Goal: Transaction & Acquisition: Obtain resource

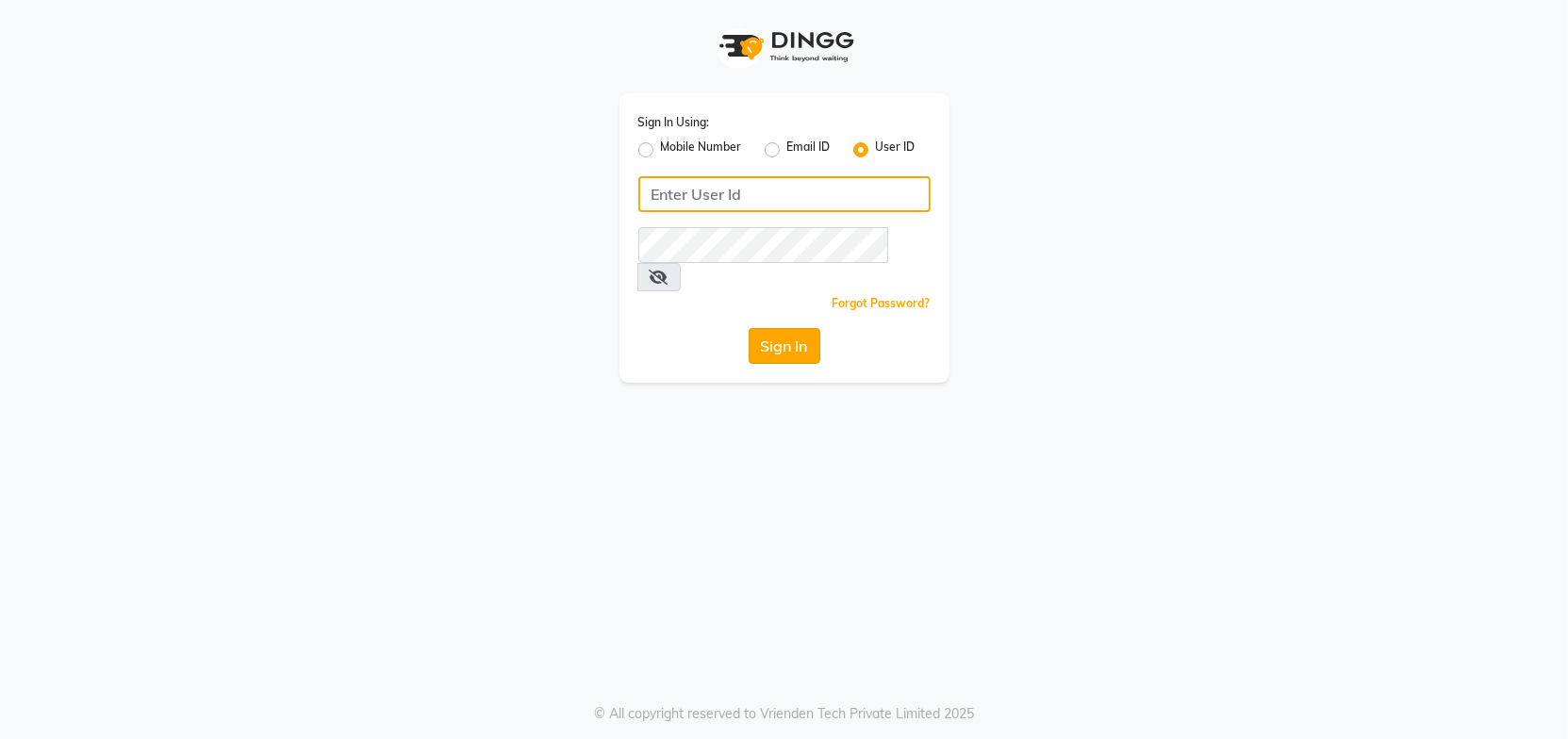
type input "Headmasters"
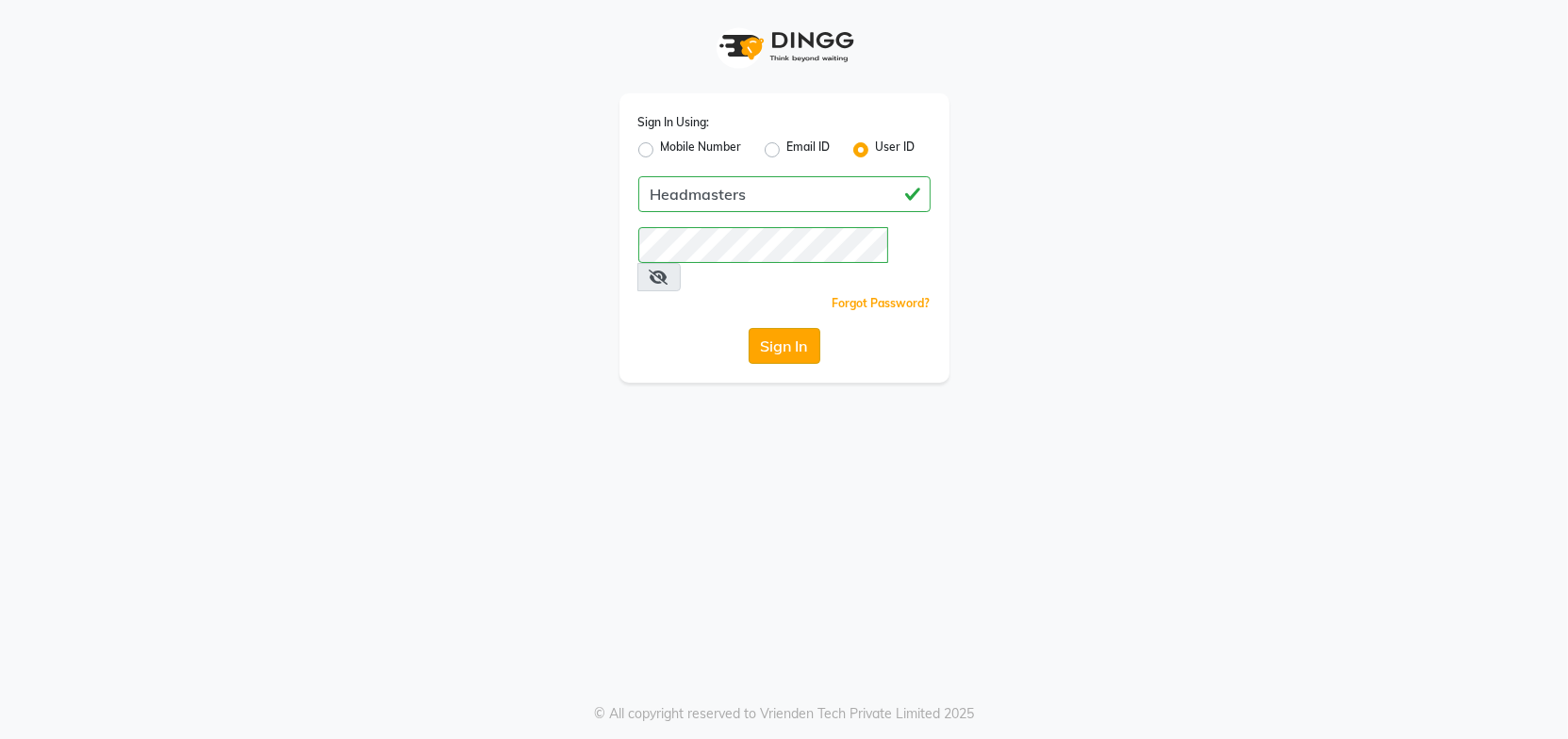
click at [803, 328] on button "Sign In" at bounding box center [784, 346] width 71 height 36
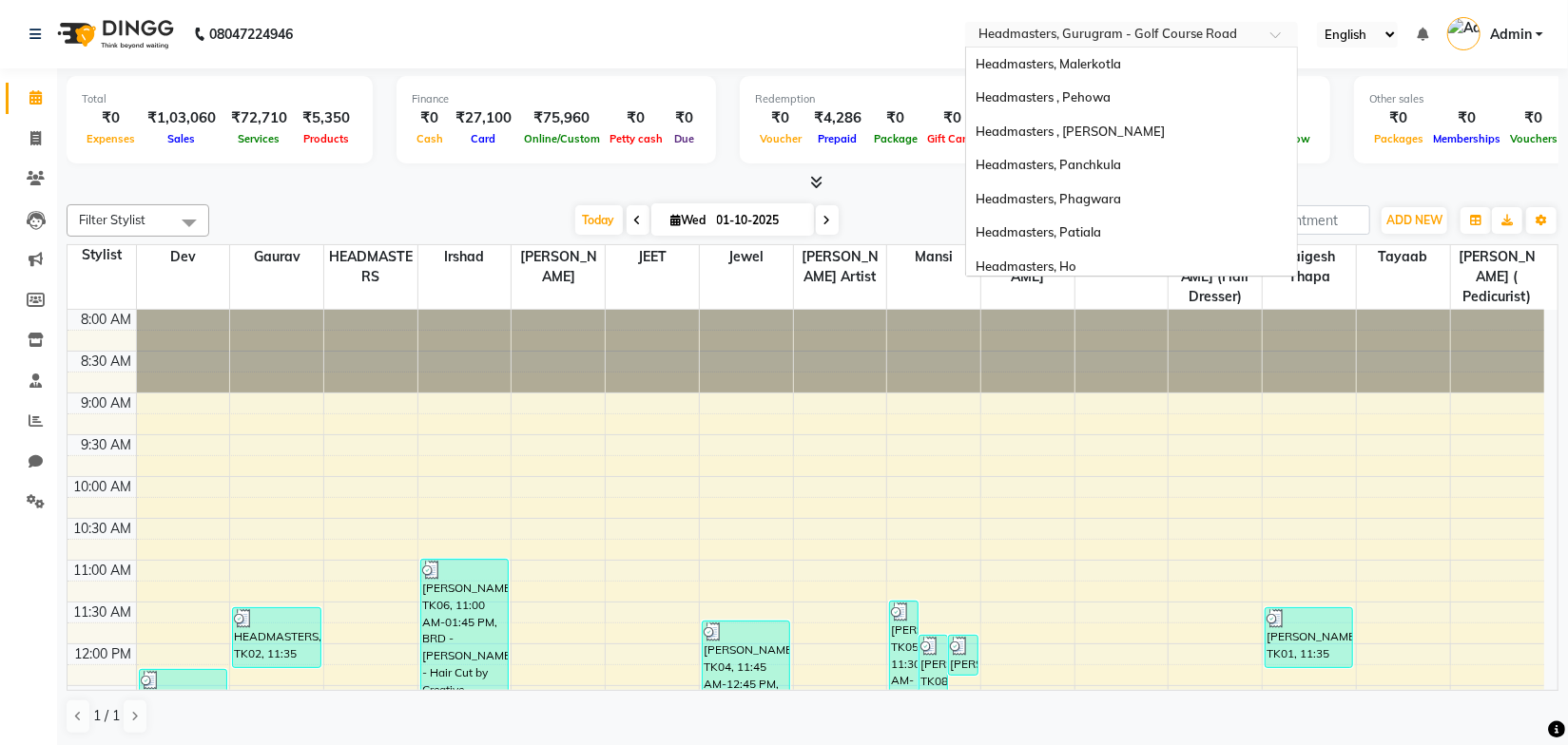
scroll to position [412, 0]
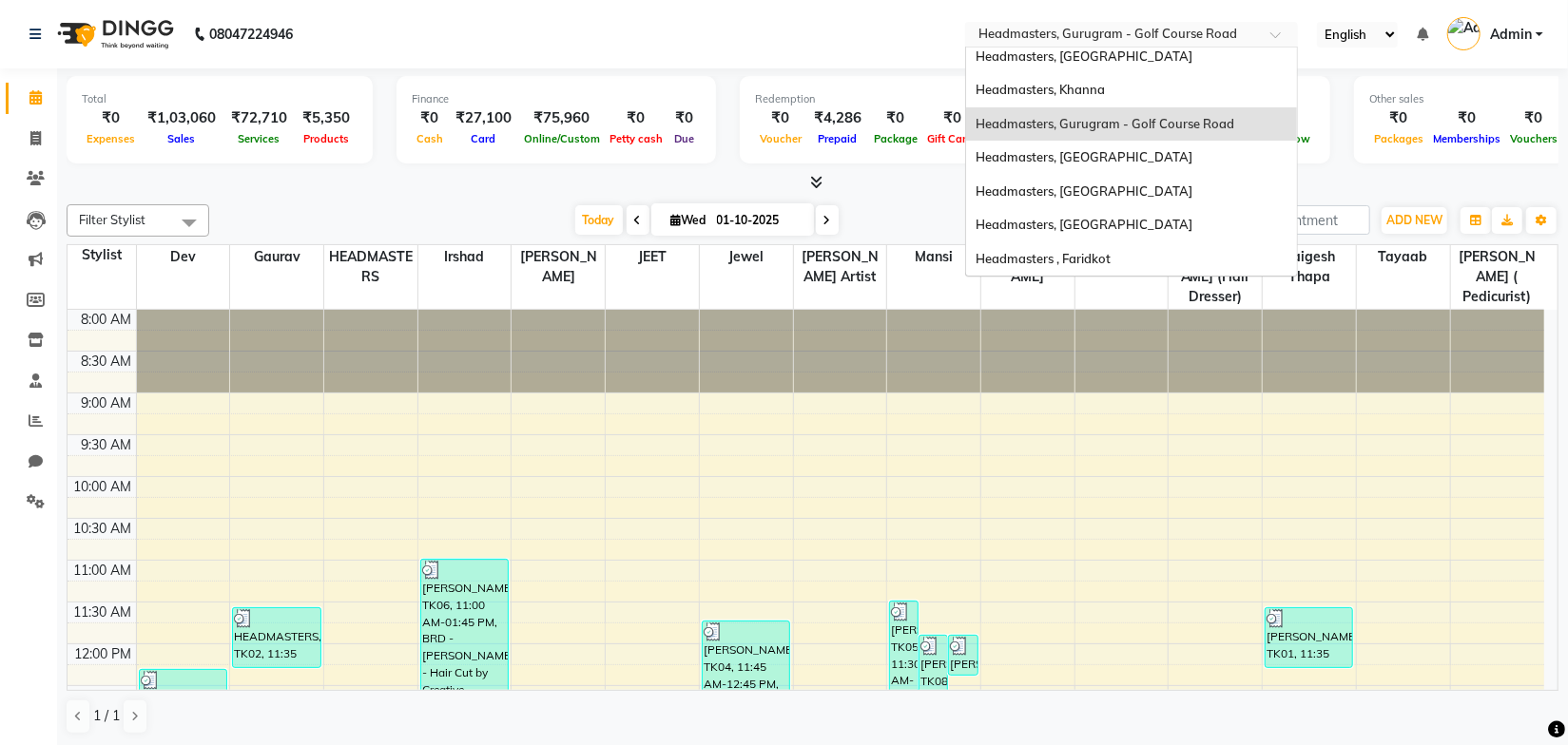
click at [1223, 27] on input "text" at bounding box center [1112, 35] width 276 height 19
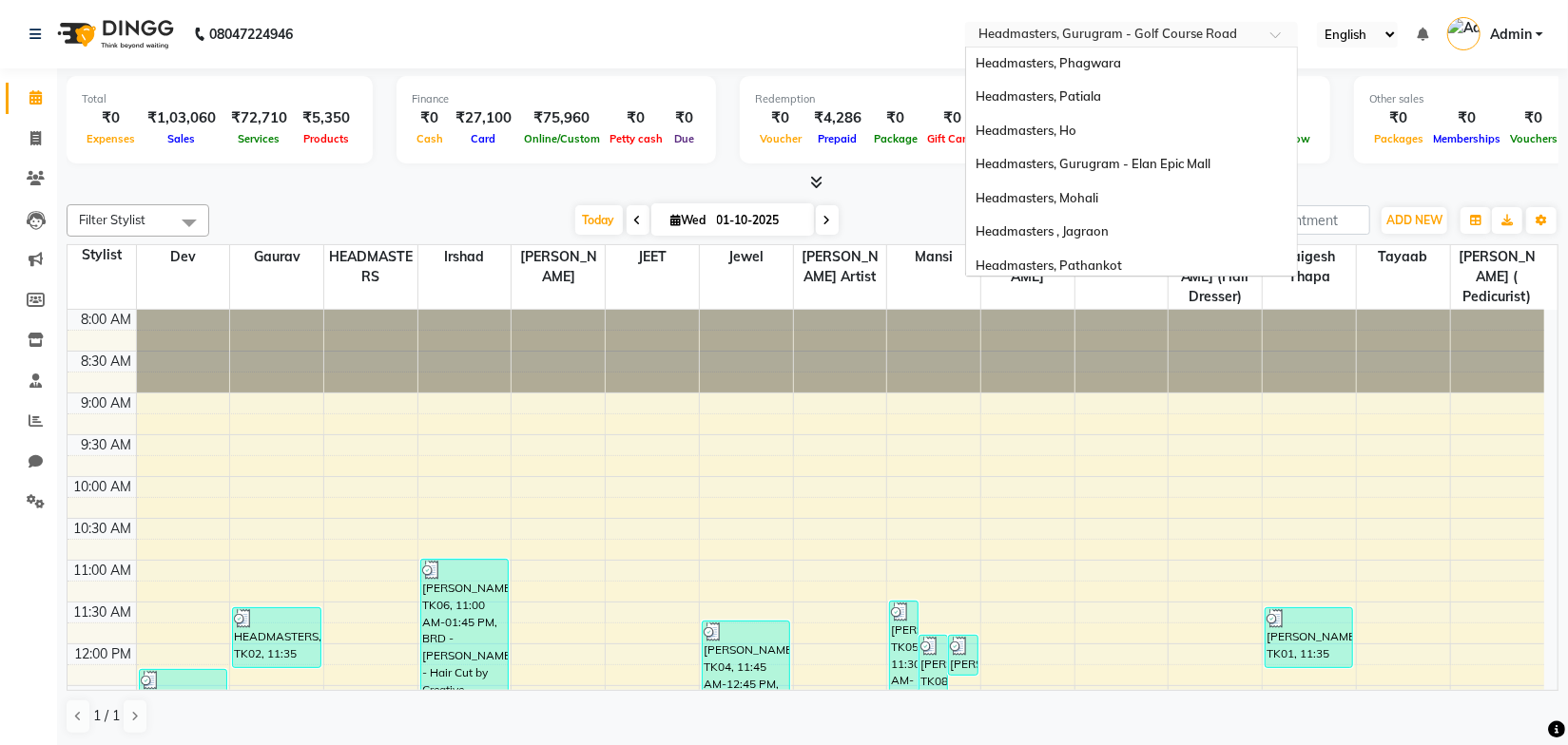
scroll to position [142, 0]
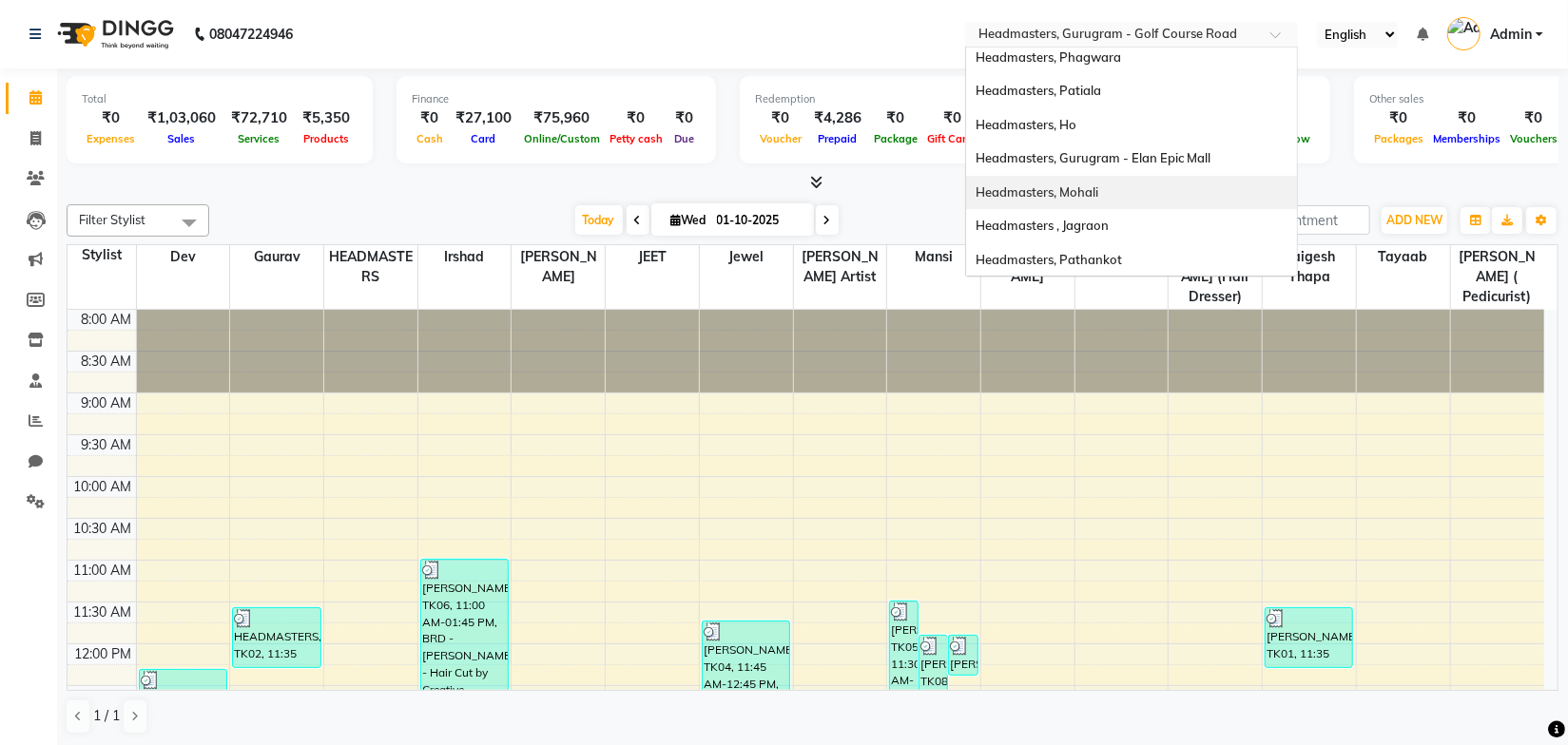
click at [1098, 184] on span "Headmasters, Mohali" at bounding box center [1036, 191] width 123 height 15
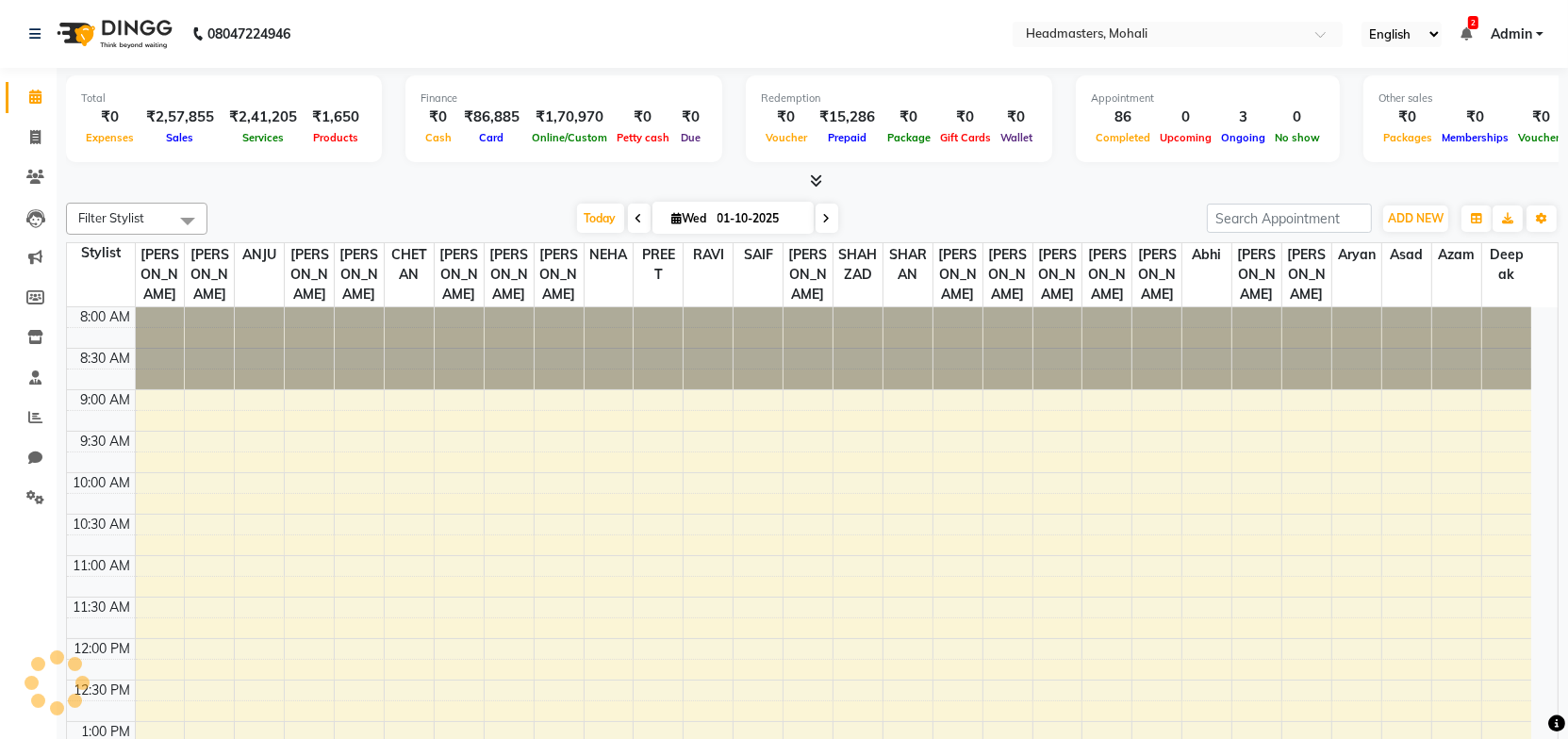
select select "en"
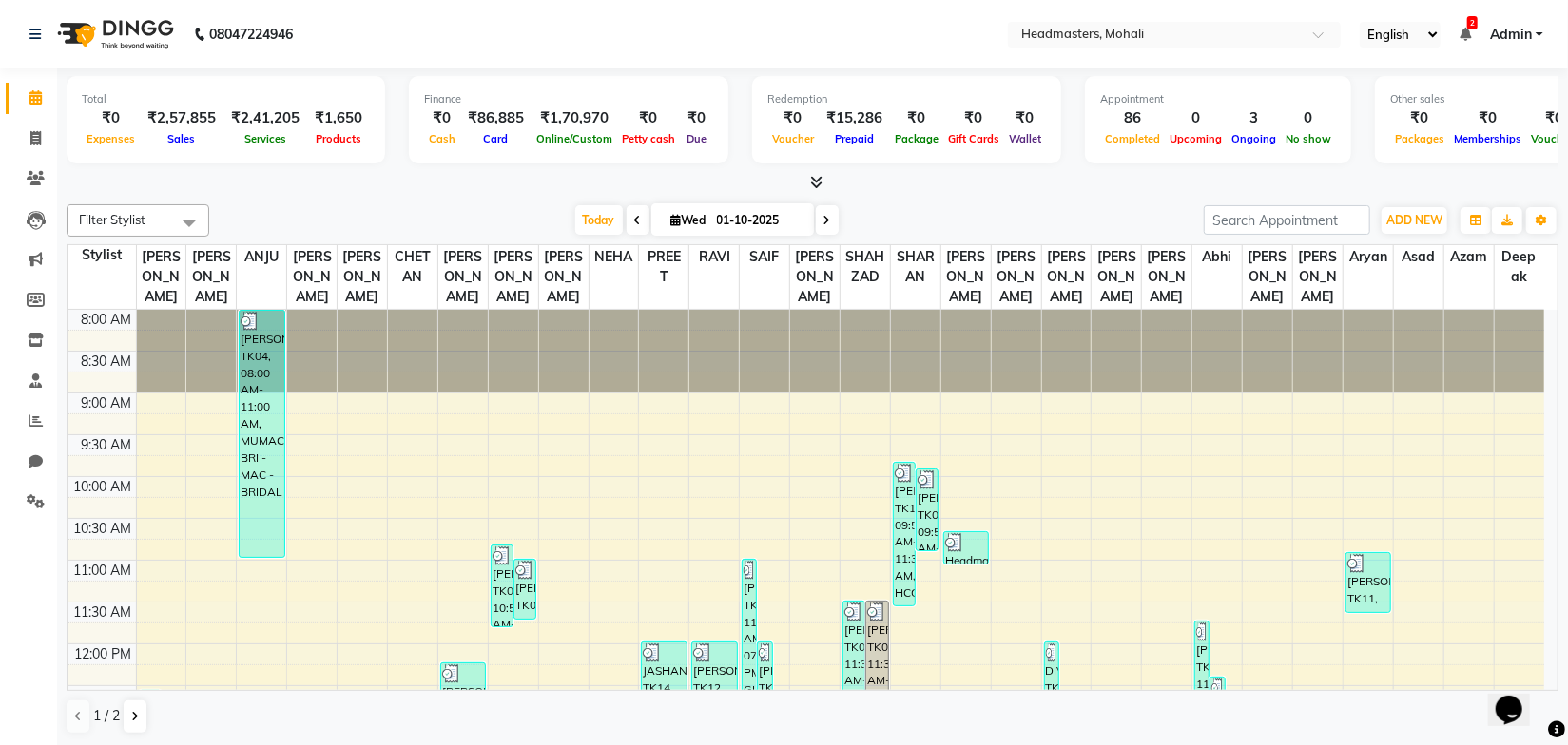
click at [348, 183] on div at bounding box center [813, 183] width 1492 height 20
click at [36, 414] on icon at bounding box center [35, 420] width 14 height 14
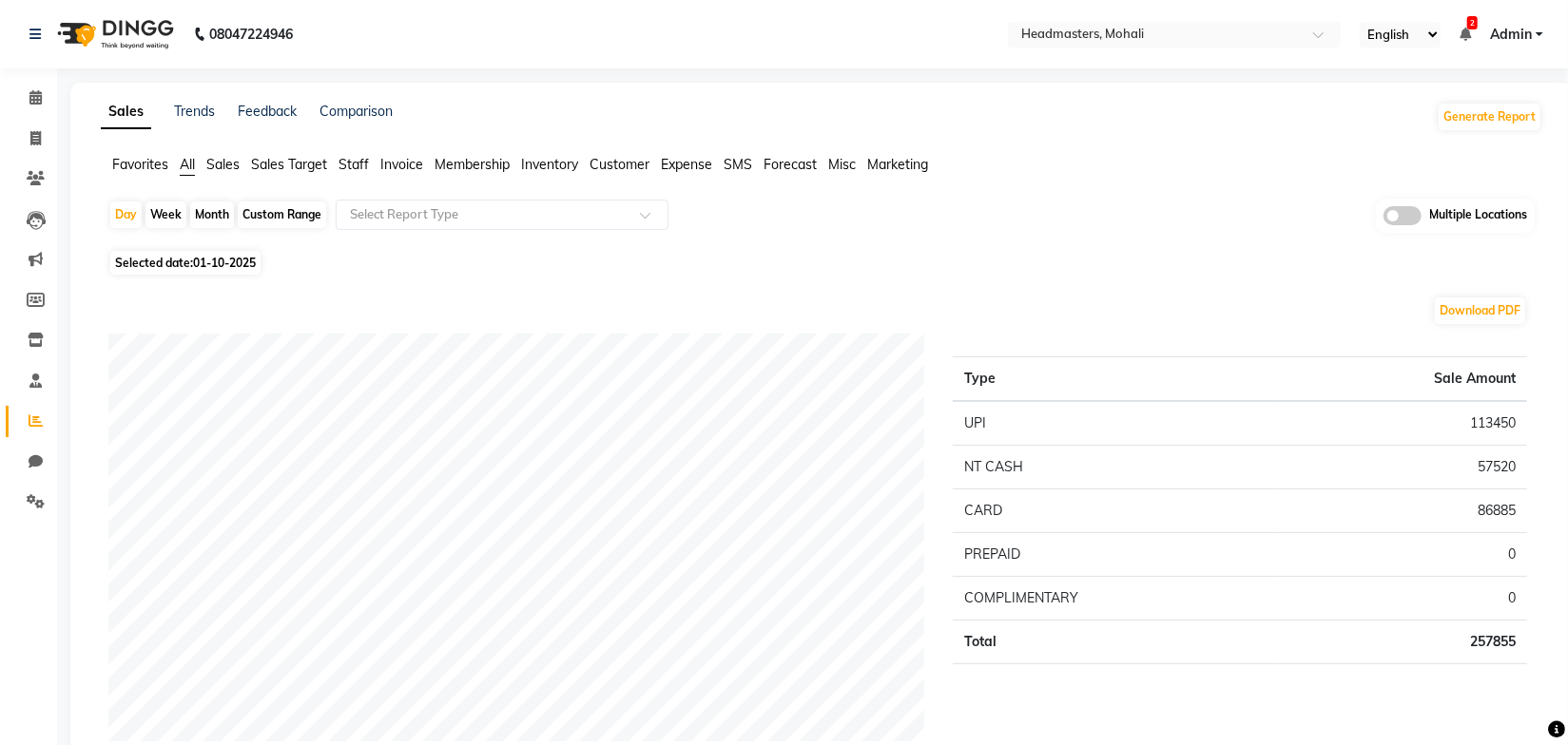
click at [227, 165] on span "Sales" at bounding box center [223, 163] width 33 height 17
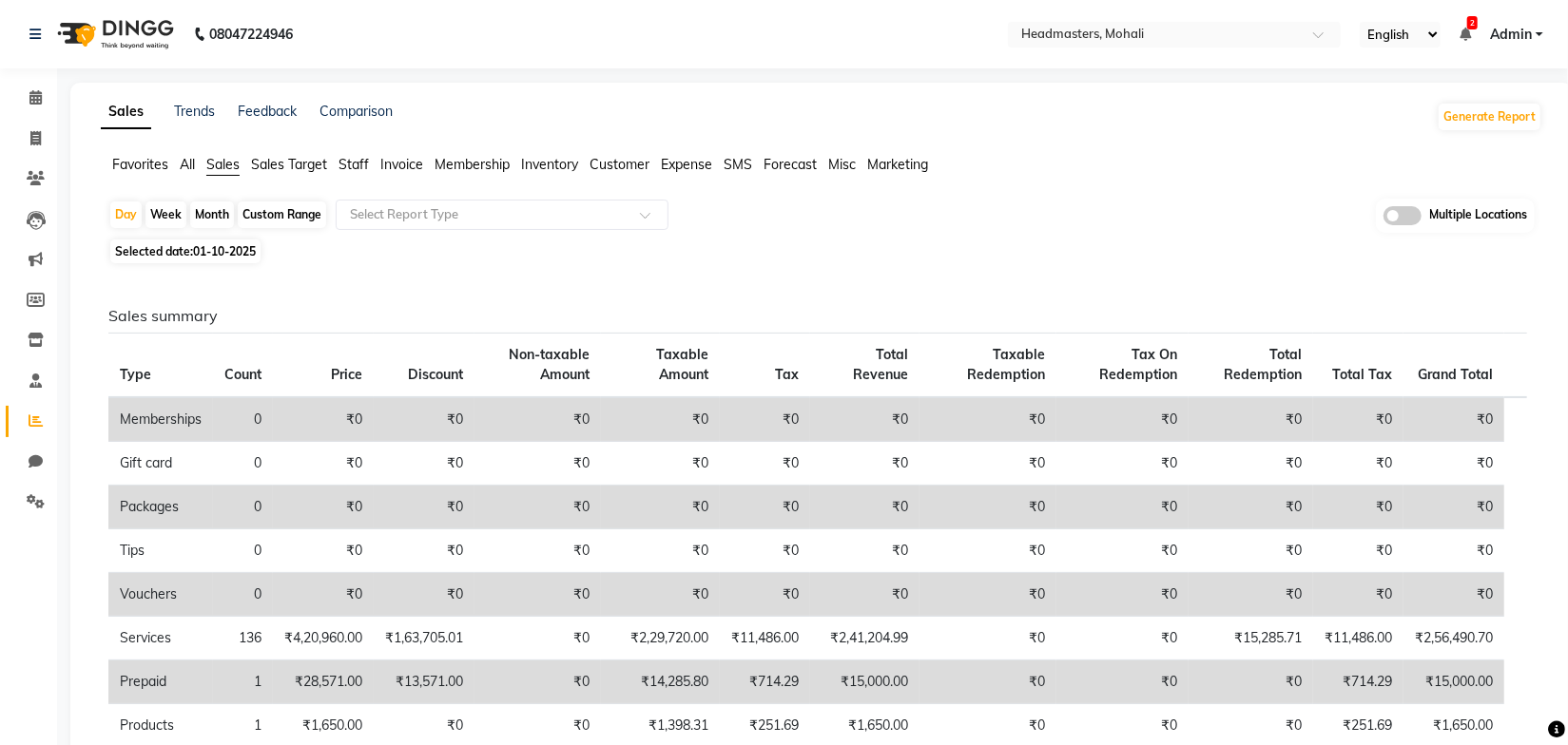
click at [218, 208] on div "Month" at bounding box center [212, 215] width 43 height 27
select select "10"
select select "2025"
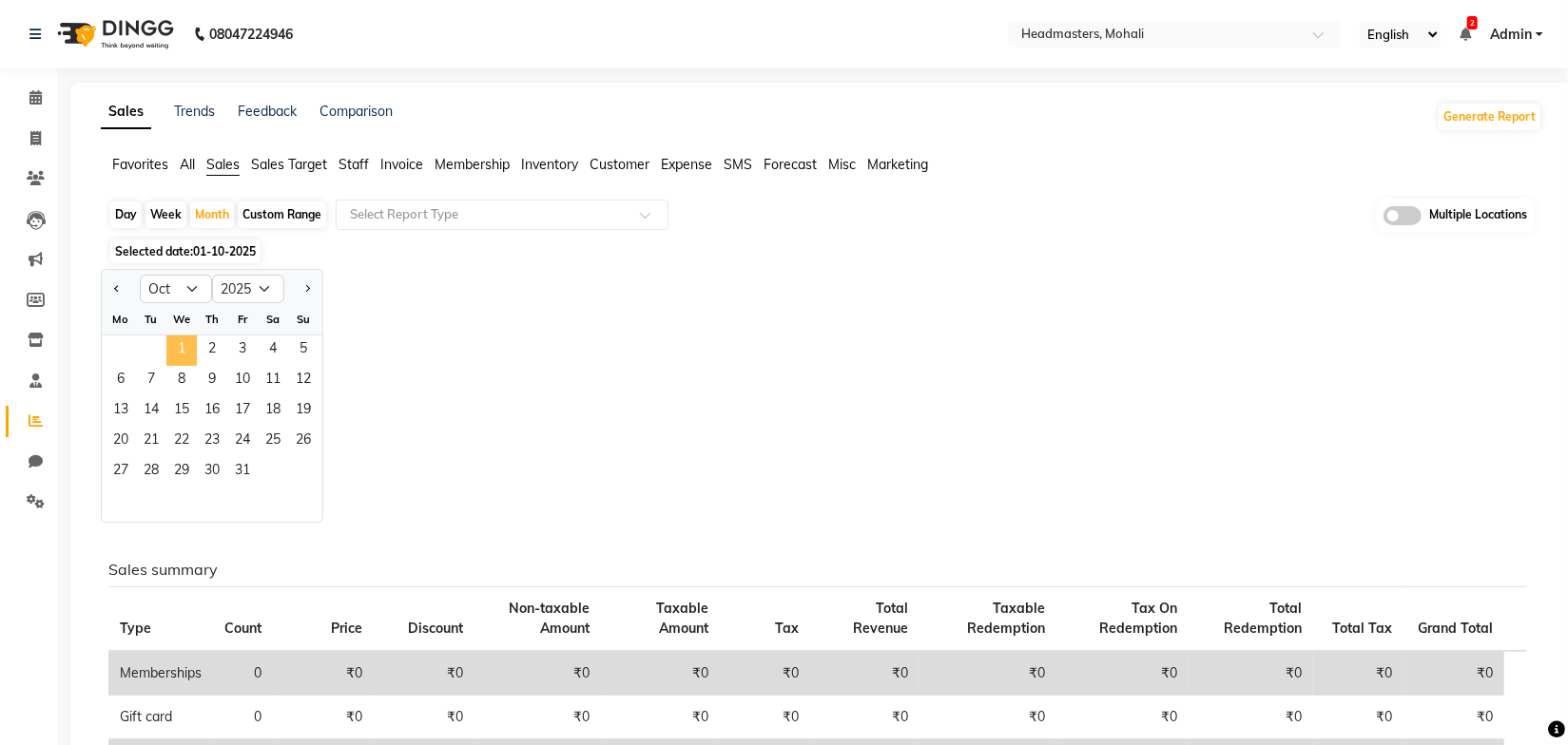
click at [182, 345] on span "1" at bounding box center [181, 350] width 31 height 31
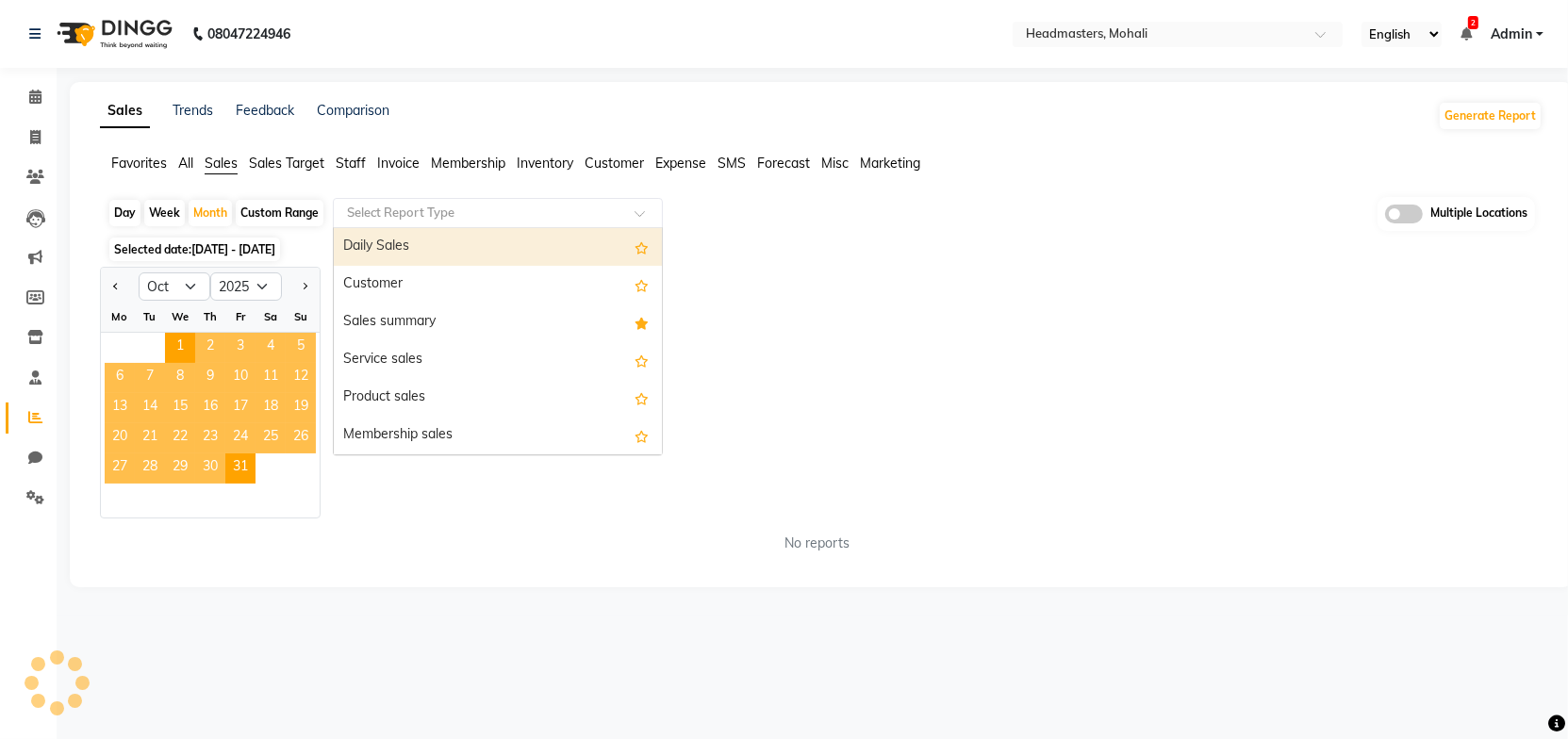
click at [467, 213] on input "text" at bounding box center [479, 213] width 271 height 19
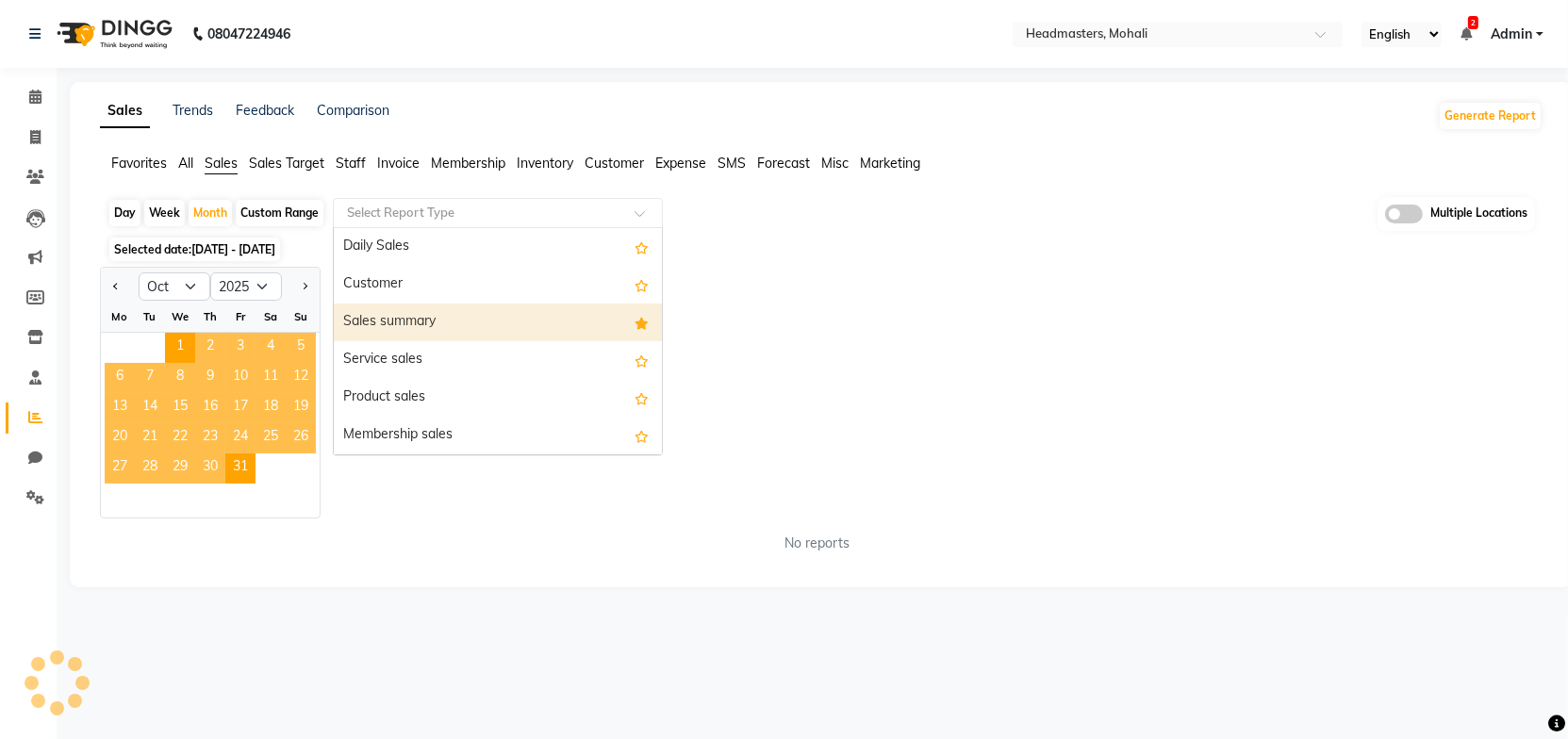
click at [466, 309] on div "Sales summary" at bounding box center [498, 322] width 328 height 38
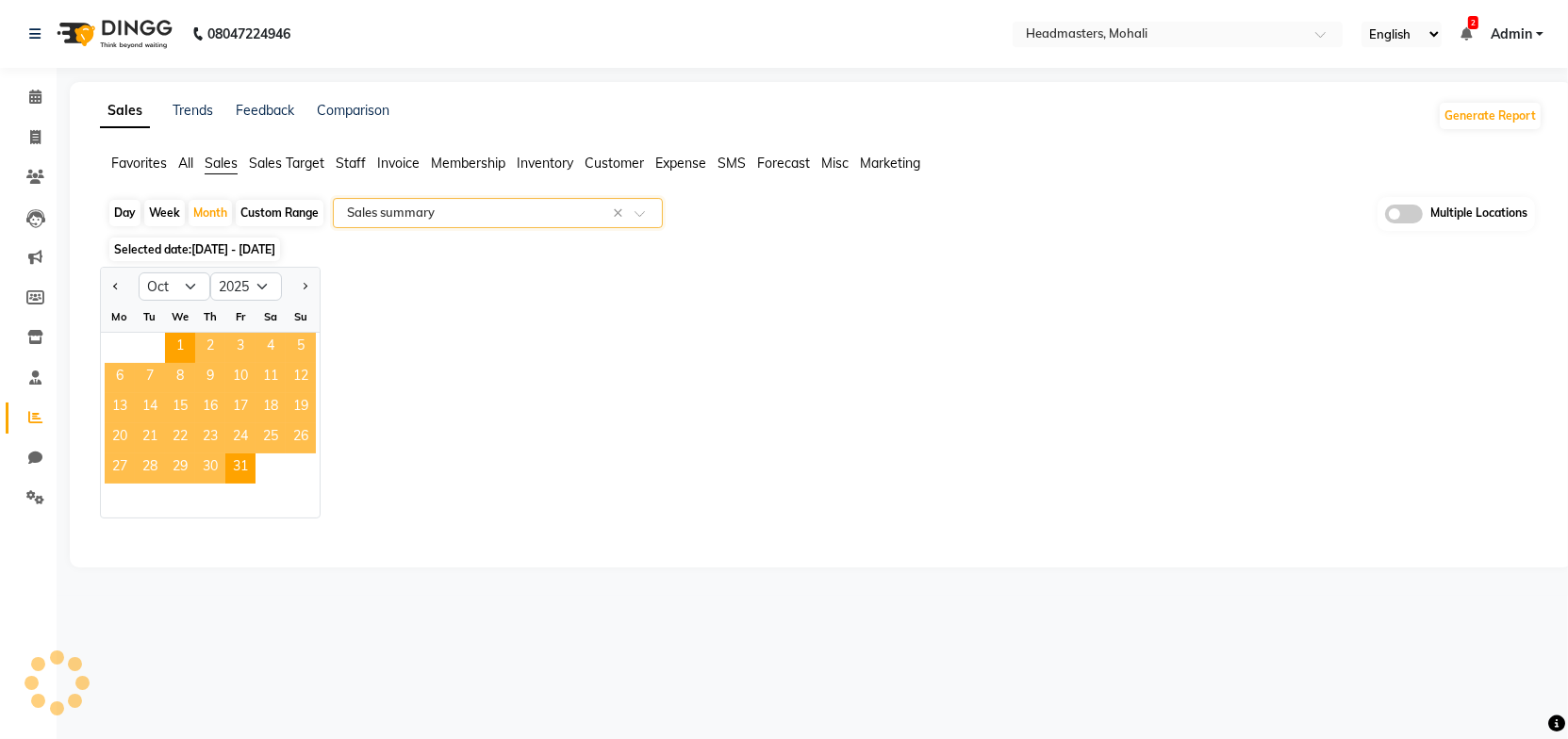
select select "full_report"
select select "csv"
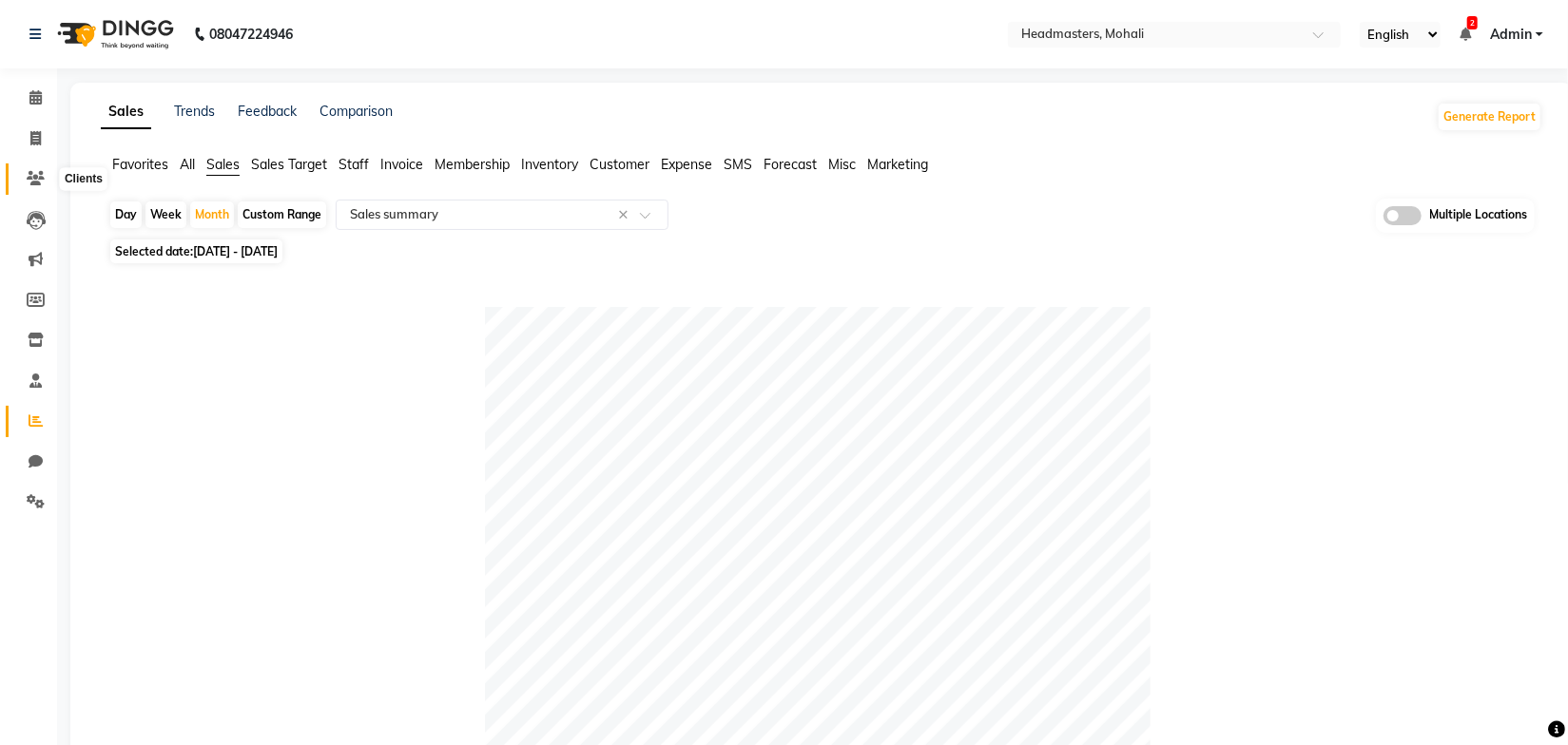
click at [32, 182] on icon at bounding box center [35, 178] width 18 height 14
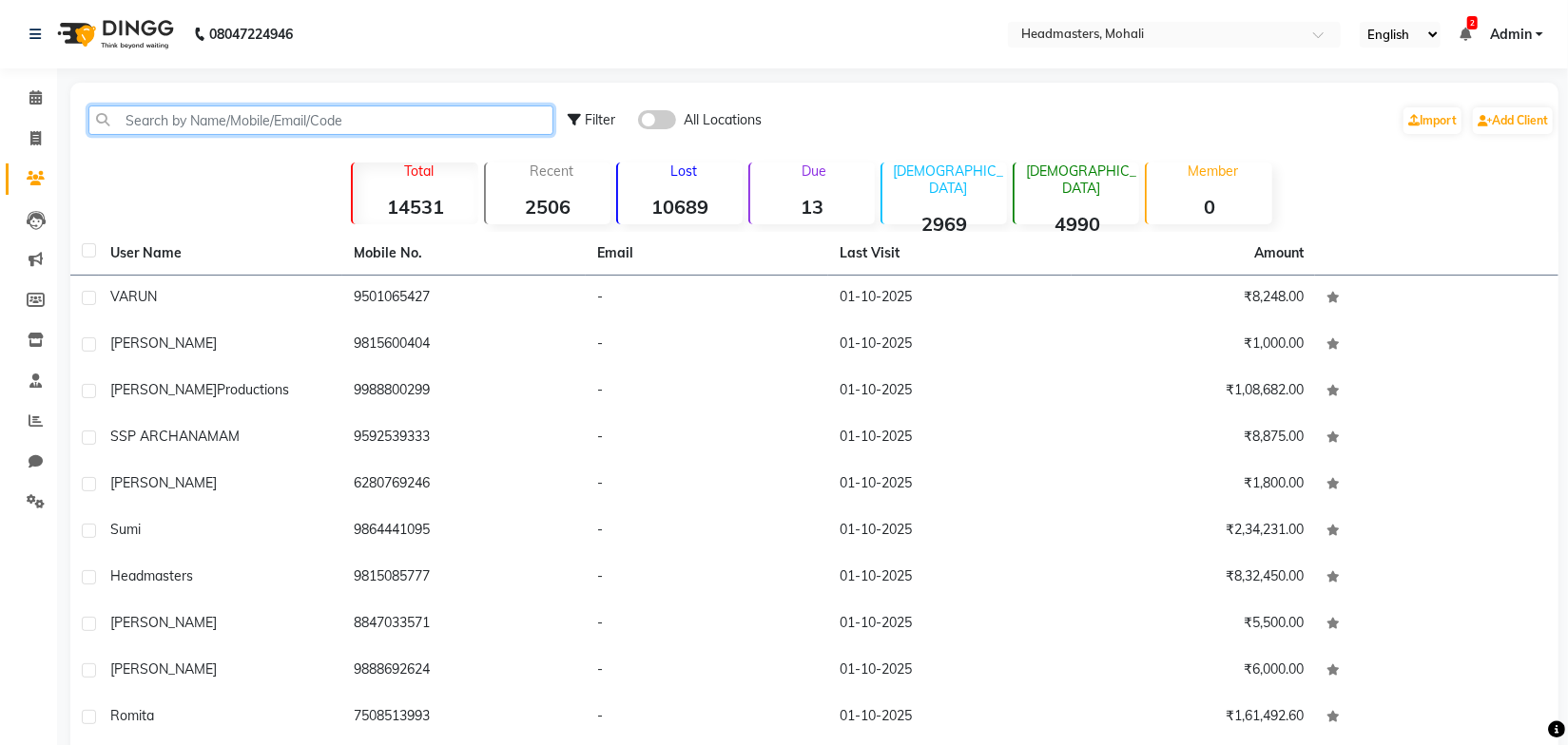
click at [183, 119] on input "text" at bounding box center [321, 120] width 465 height 30
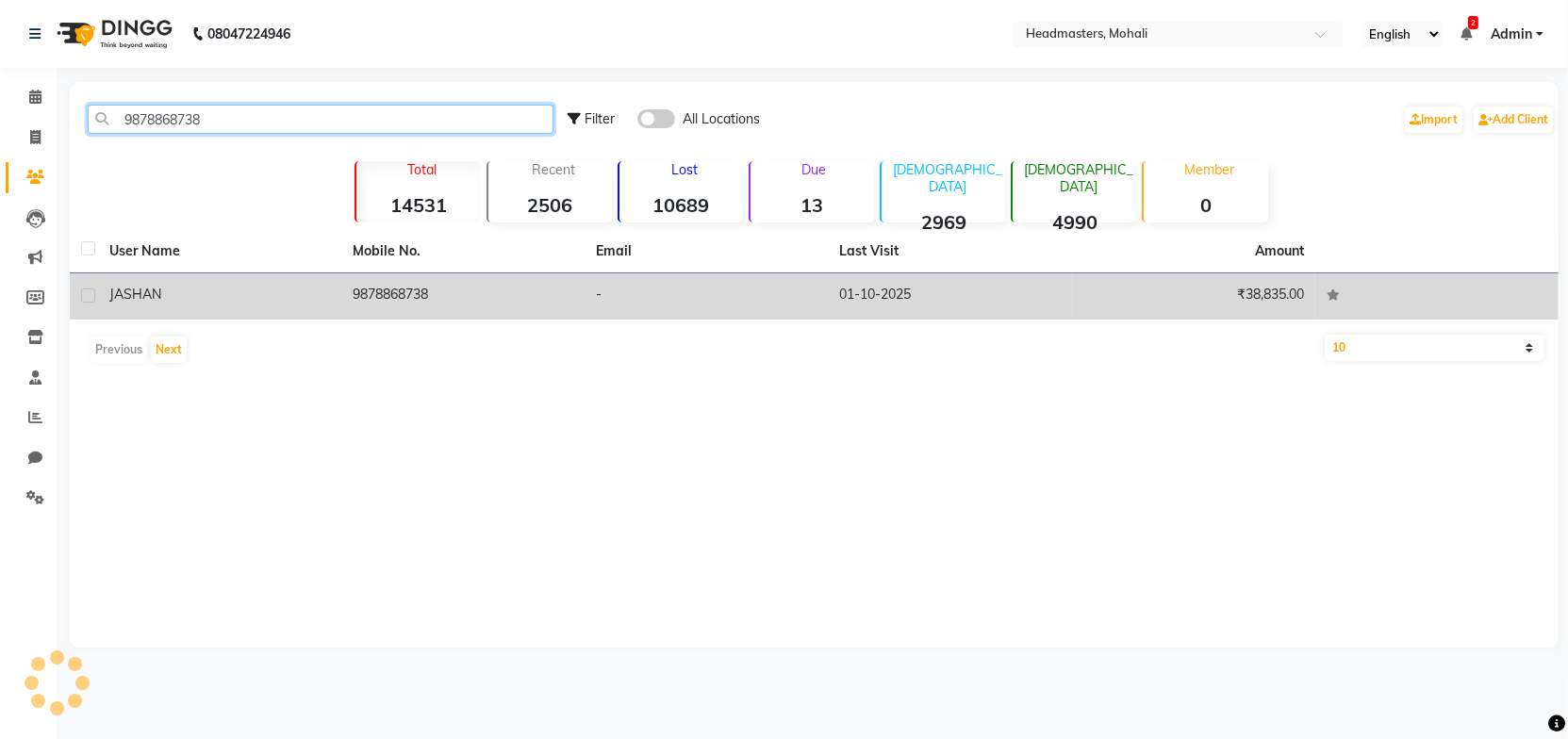
type input "9878868738"
click at [365, 280] on td "9878868738" at bounding box center [462, 296] width 243 height 46
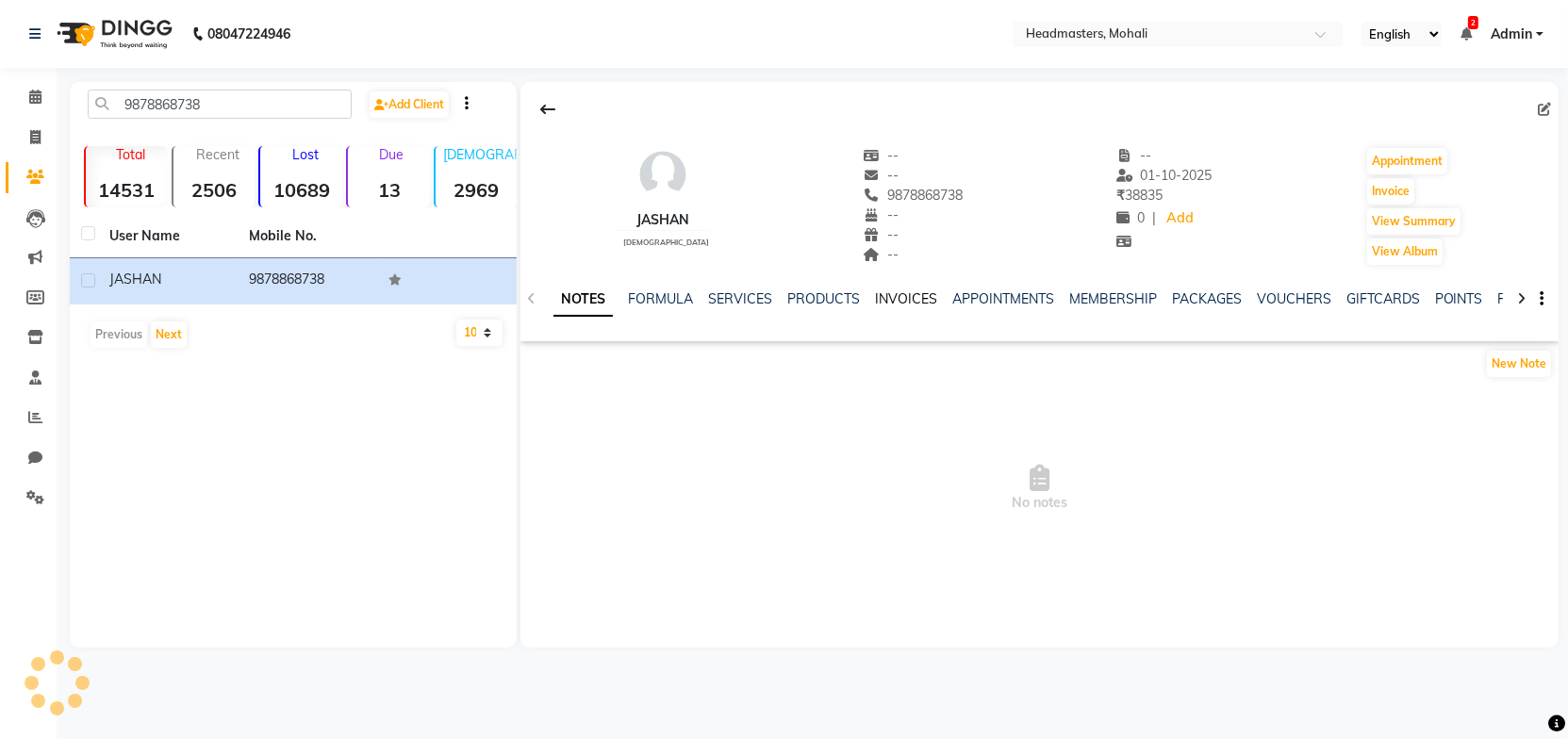
click at [913, 303] on link "INVOICES" at bounding box center [906, 299] width 62 height 17
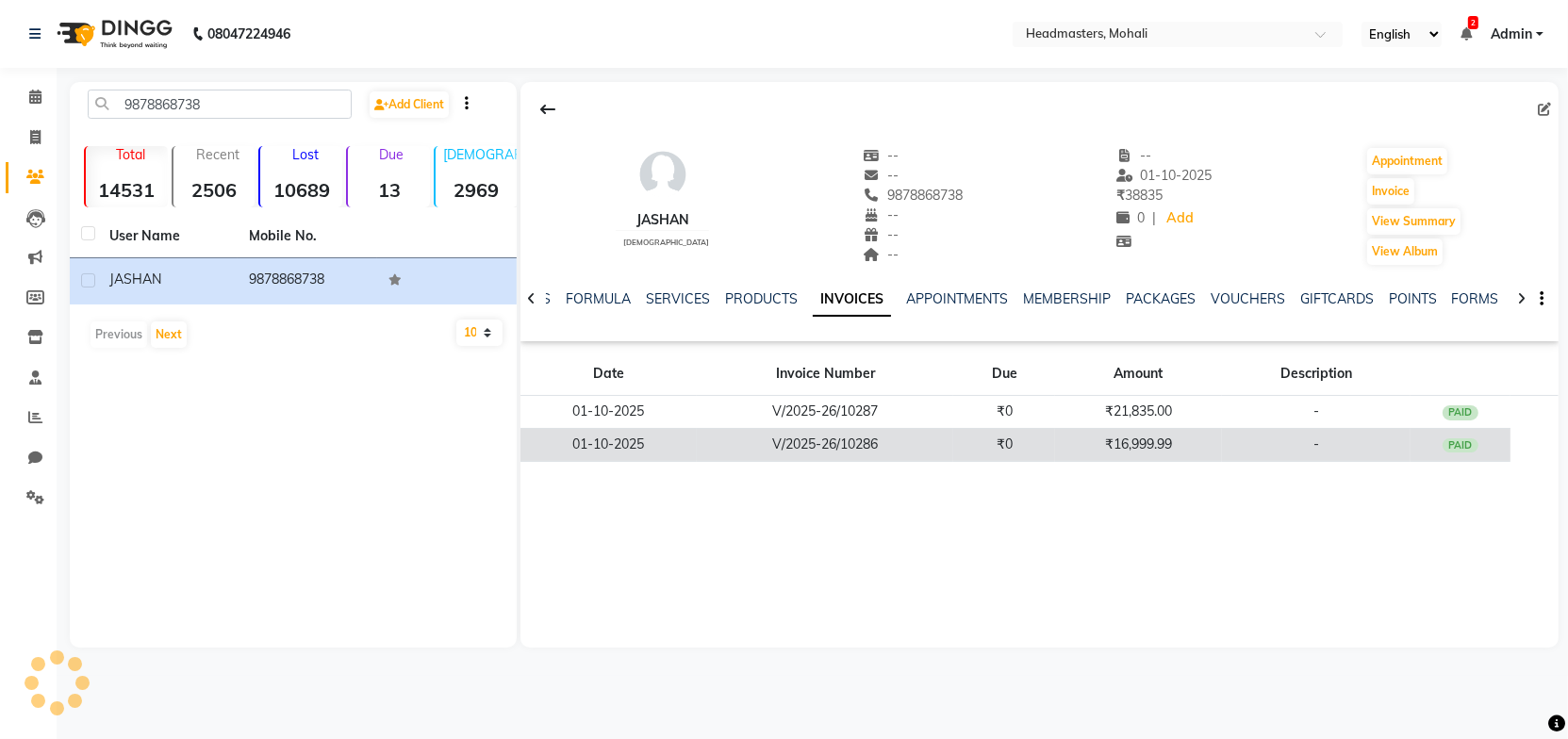
click at [866, 443] on td "V/2025-26/10286" at bounding box center [824, 445] width 257 height 33
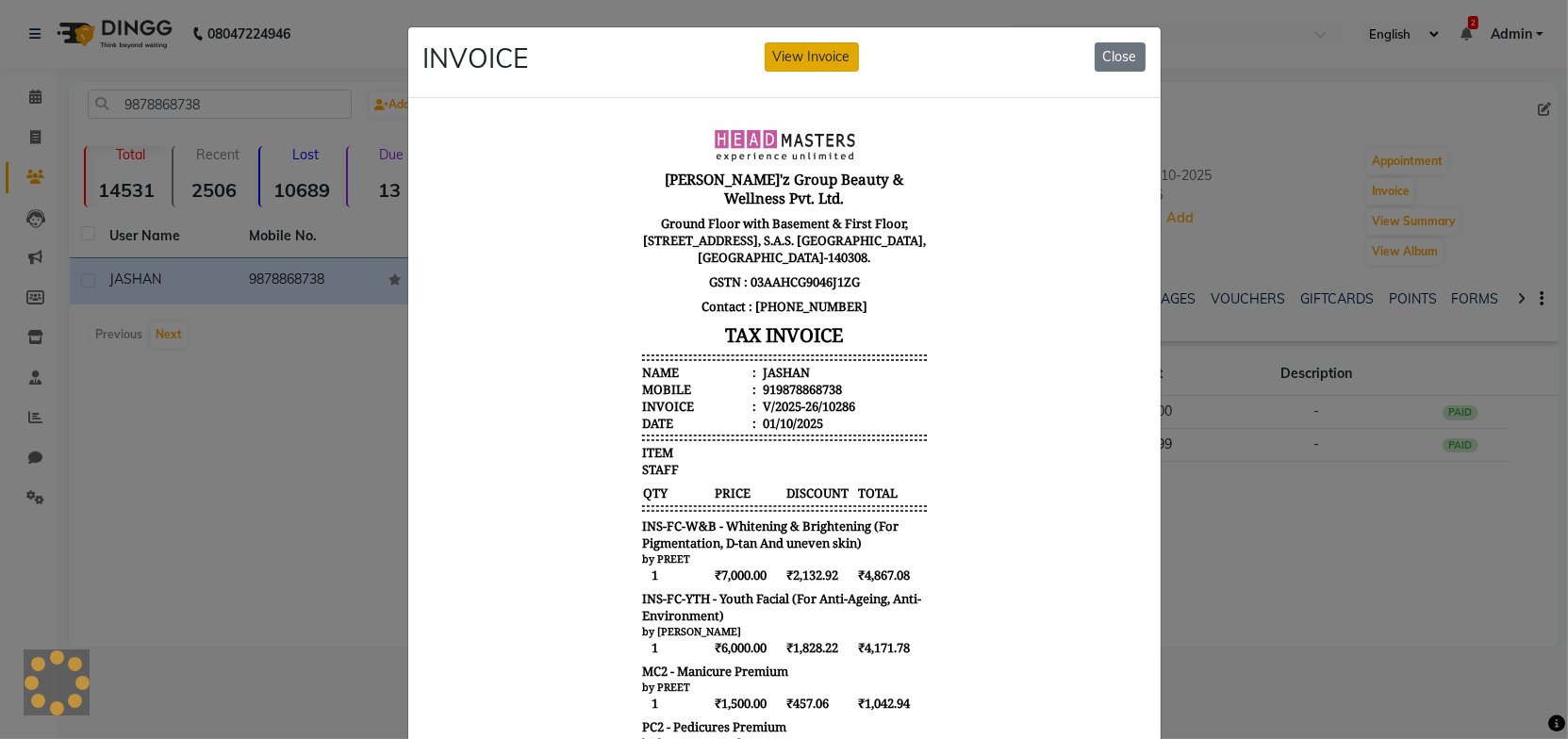
click at [826, 61] on button "View Invoice" at bounding box center [812, 57] width 95 height 29
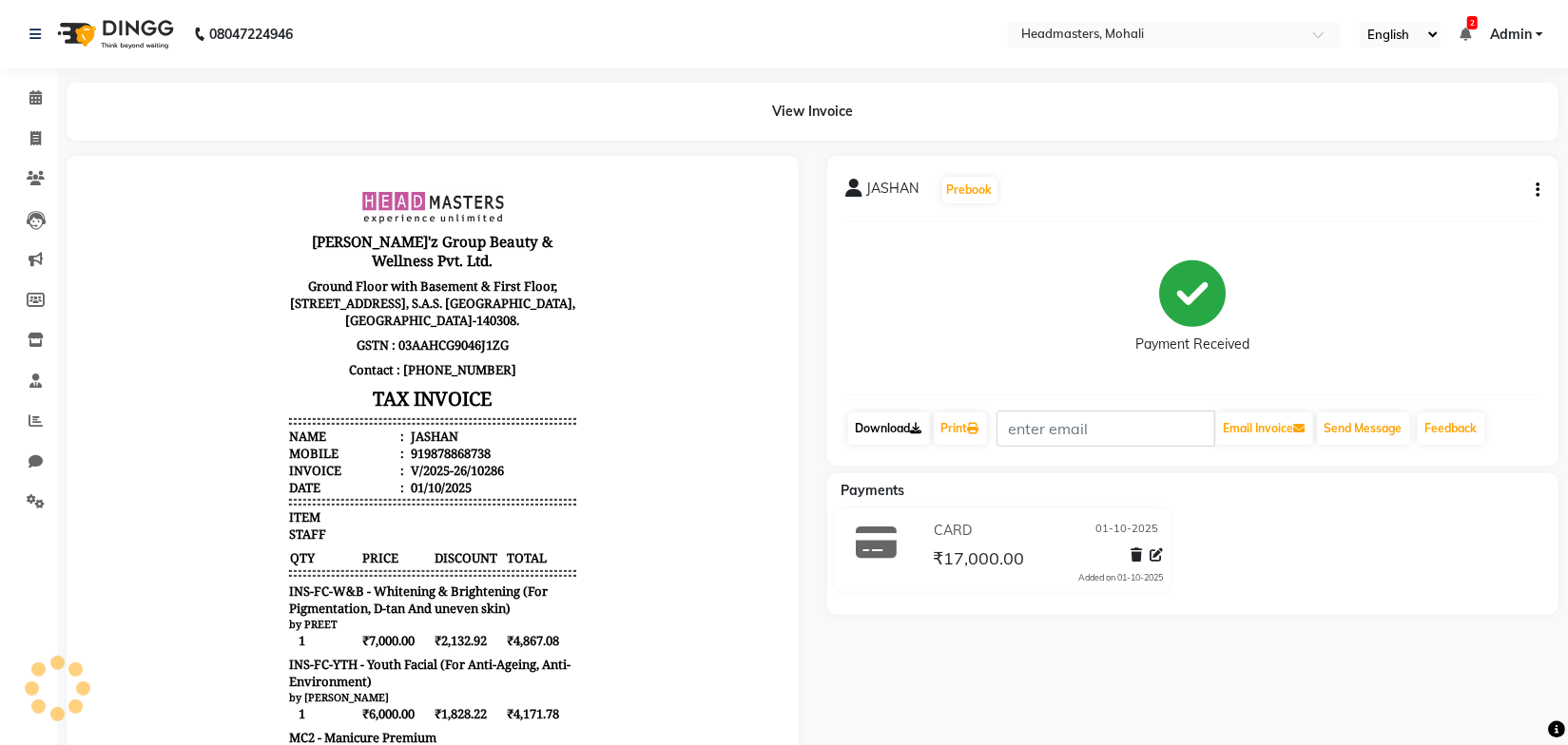
click at [909, 421] on link "Download" at bounding box center [889, 428] width 82 height 32
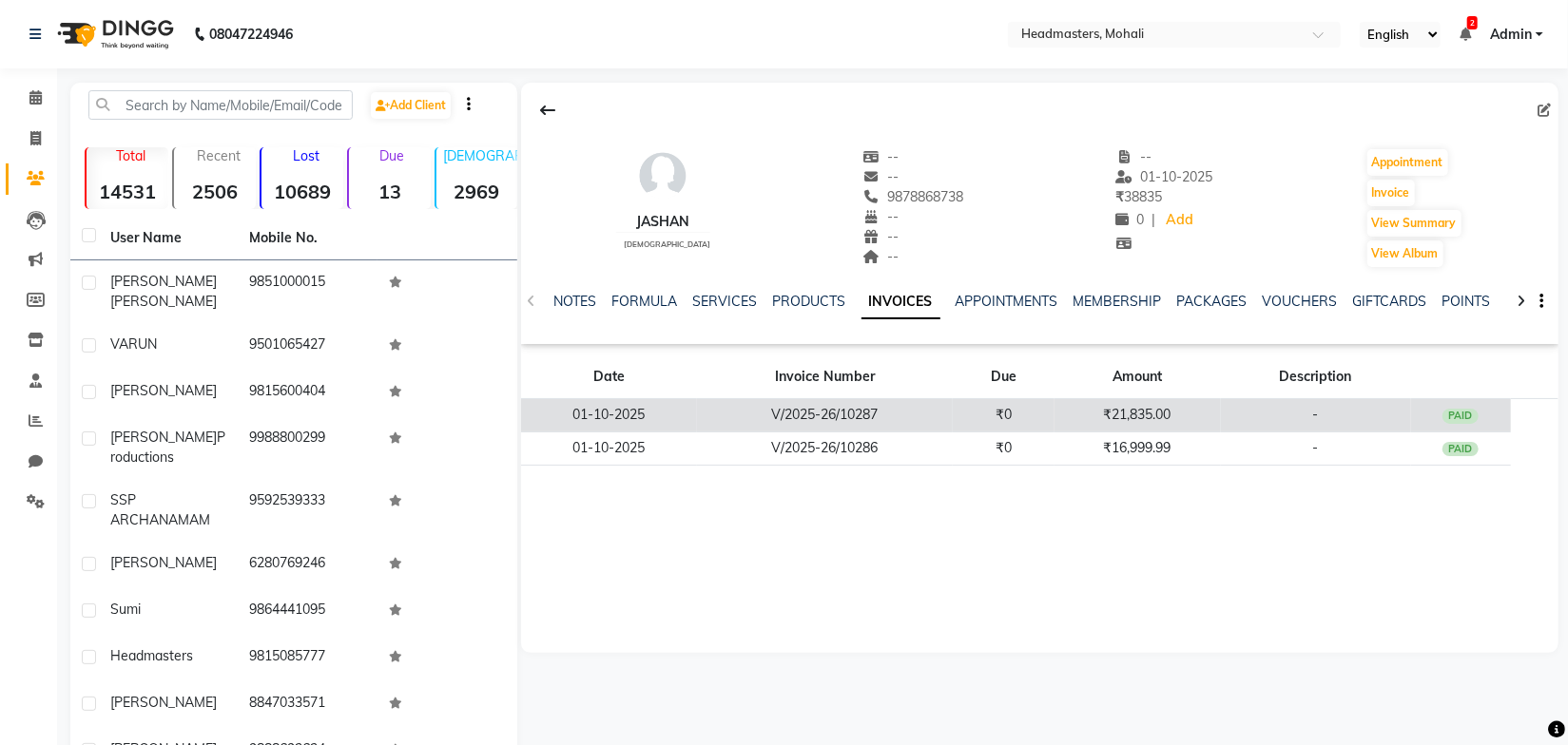
click at [900, 405] on td "V/2025-26/10287" at bounding box center [825, 416] width 256 height 33
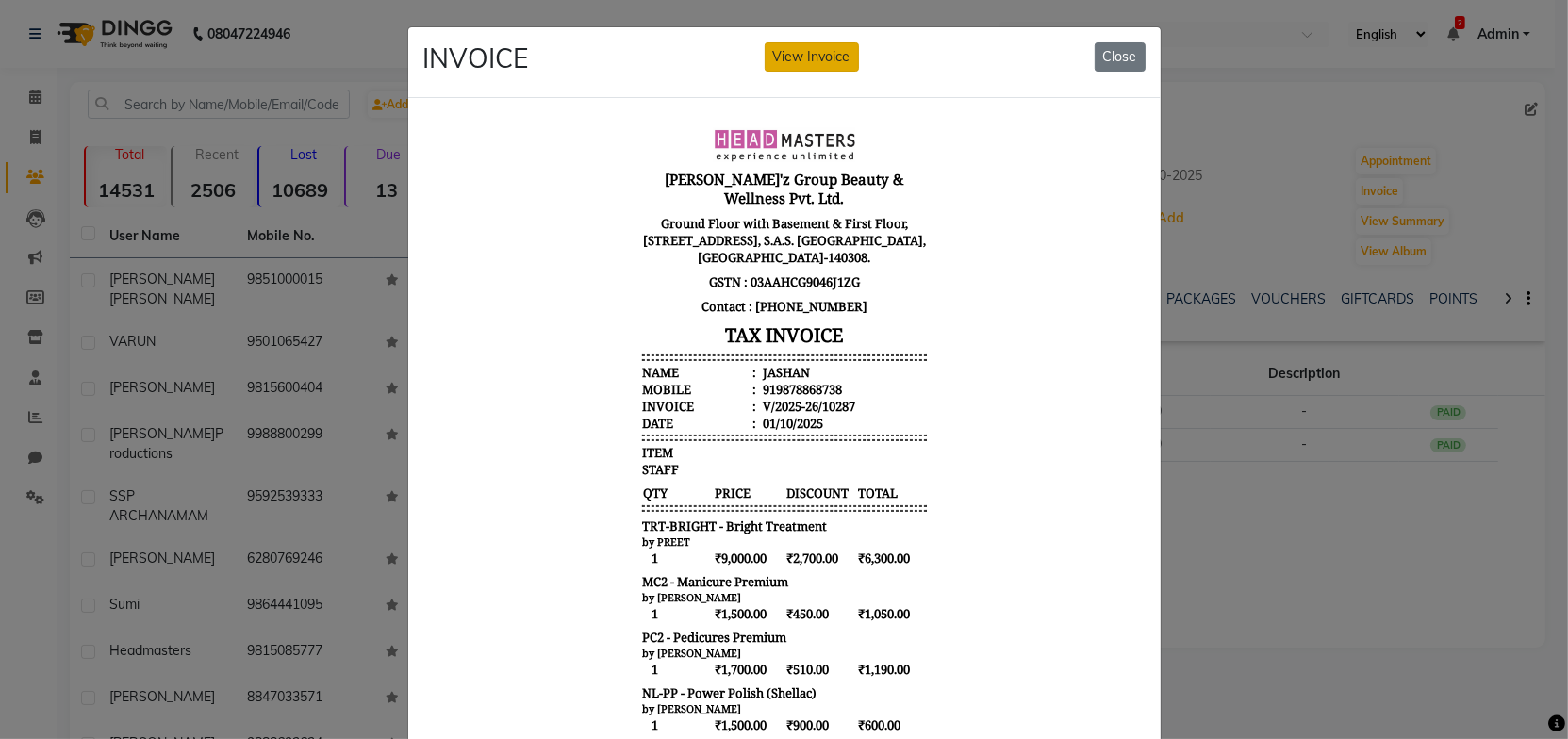
click at [821, 67] on button "View Invoice" at bounding box center [812, 57] width 95 height 29
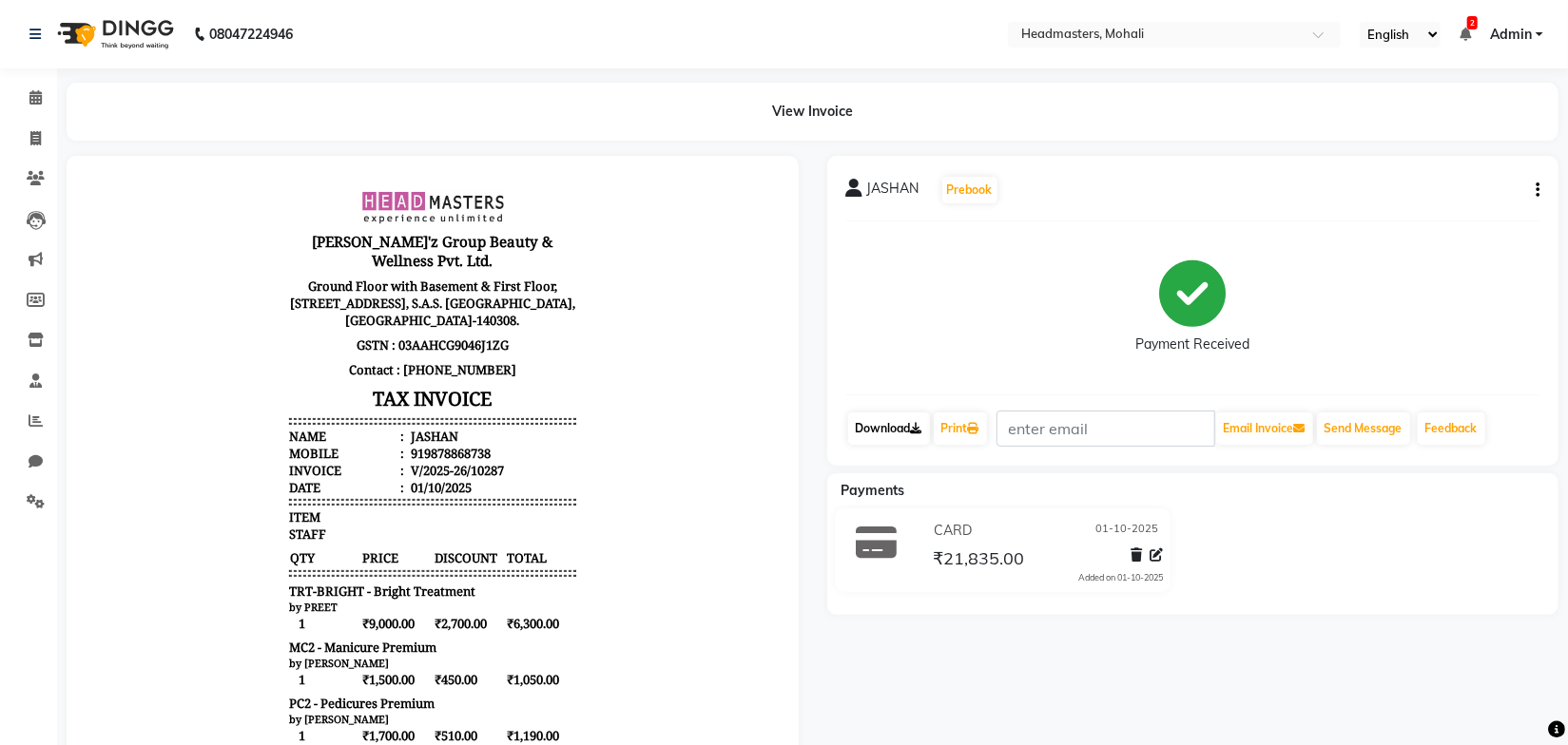
click at [878, 429] on link "Download" at bounding box center [889, 428] width 82 height 32
